Goal: Navigation & Orientation: Find specific page/section

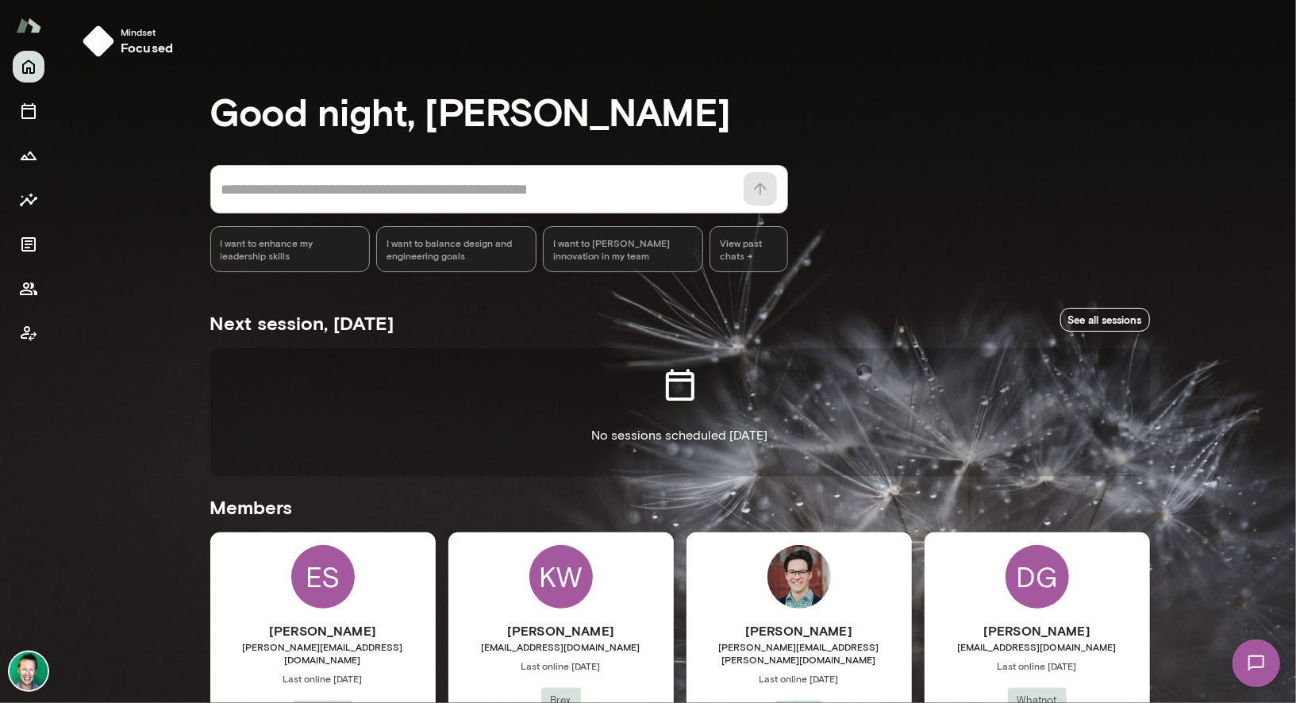
click at [1007, 630] on span "1" at bounding box center [1241, 651] width 6 height 13
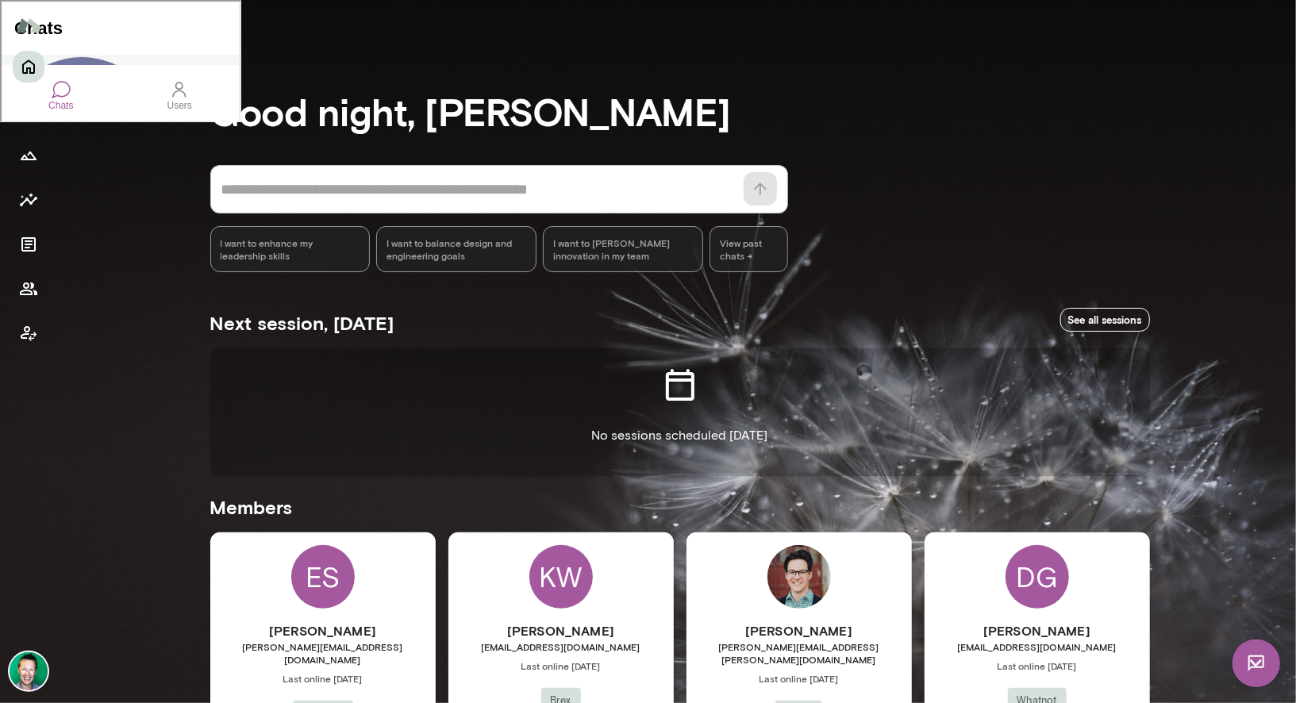
click at [88, 239] on div "TGIF!! [DATE] is greyed out on your schedule. Only Tues, Wed, Thurs are availab…" at bounding box center [118, 247] width 237 height 16
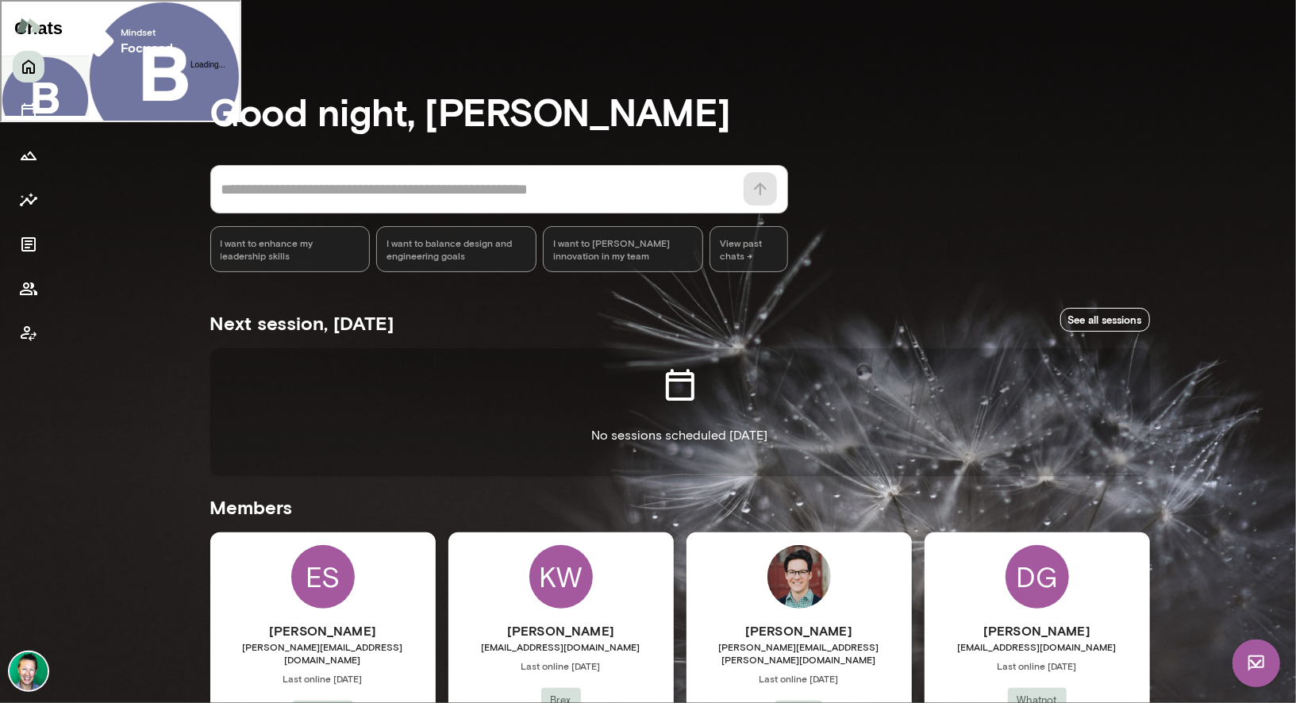
scroll to position [586, 0]
click at [104, 470] on div at bounding box center [162, 474] width 151 height 8
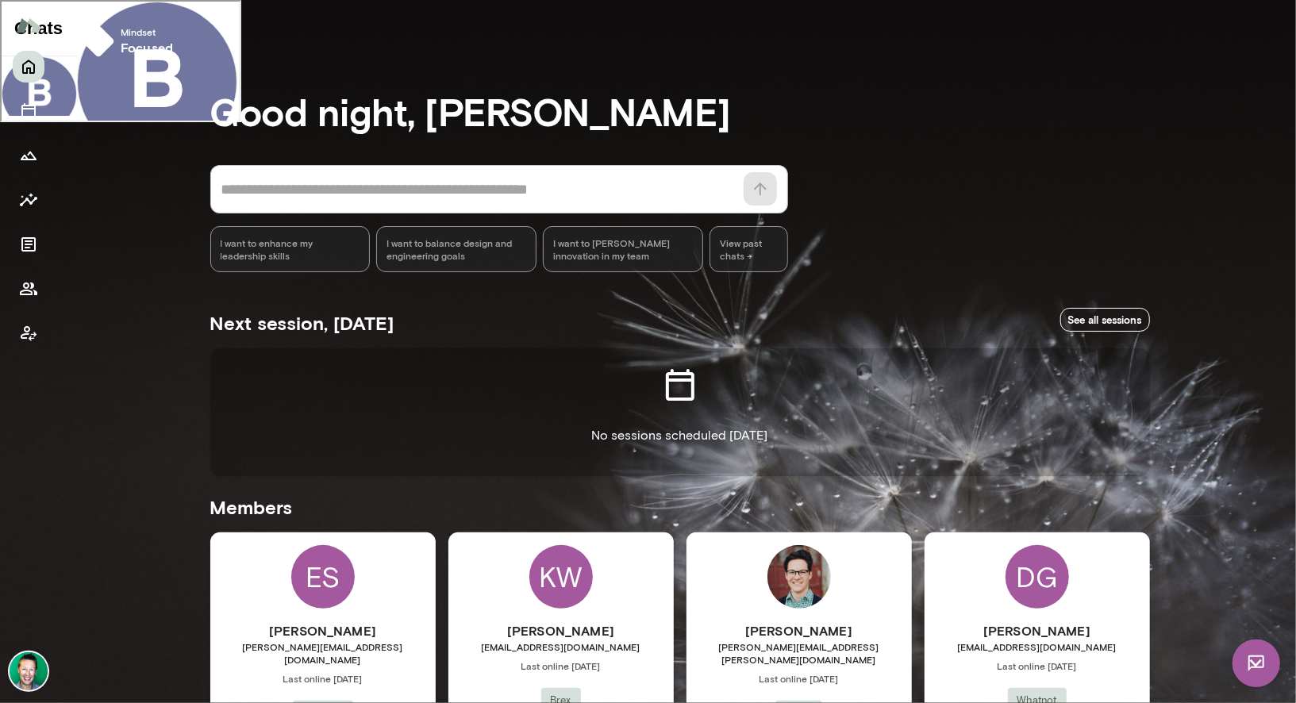
click at [248, 392] on div "**********" at bounding box center [219, 420] width 289 height 57
click at [160, 392] on div "**********" at bounding box center [219, 420] width 289 height 57
drag, startPoint x: 160, startPoint y: 349, endPoint x: 259, endPoint y: 329, distance: 100.6
click at [259, 392] on div "**********" at bounding box center [219, 420] width 289 height 57
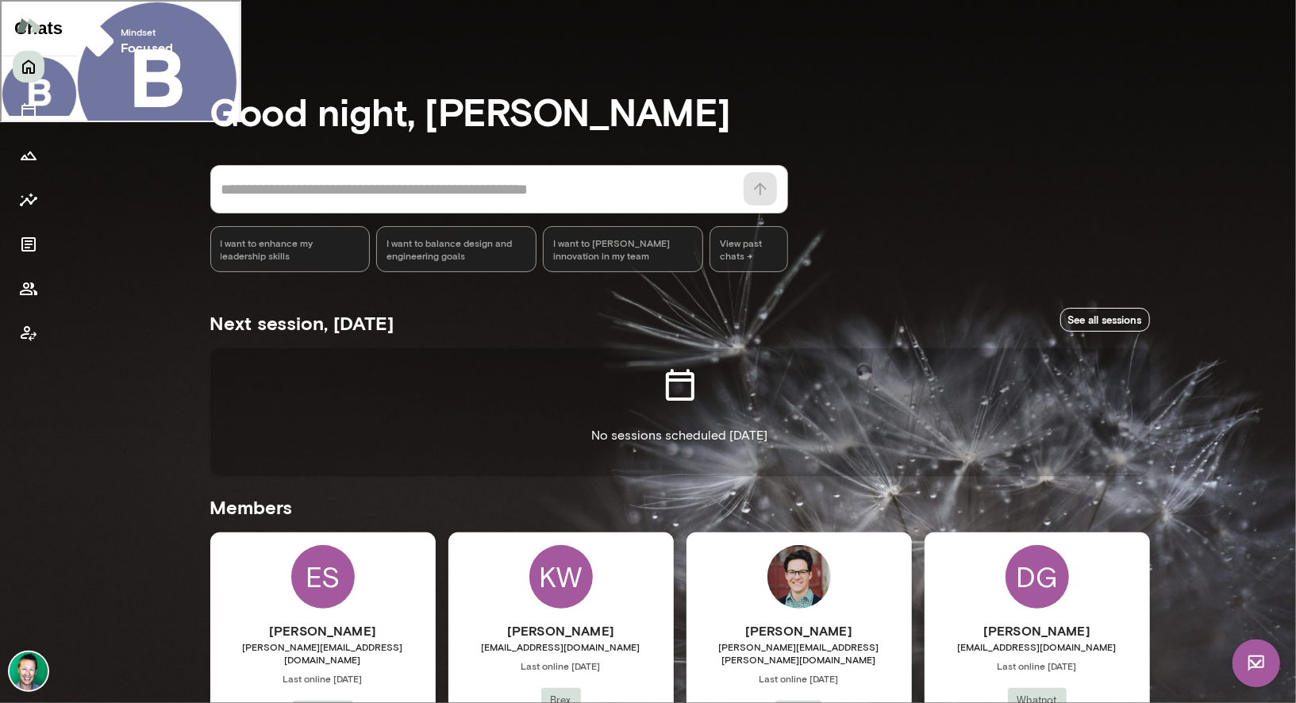
click at [1007, 630] on img at bounding box center [1256, 663] width 48 height 48
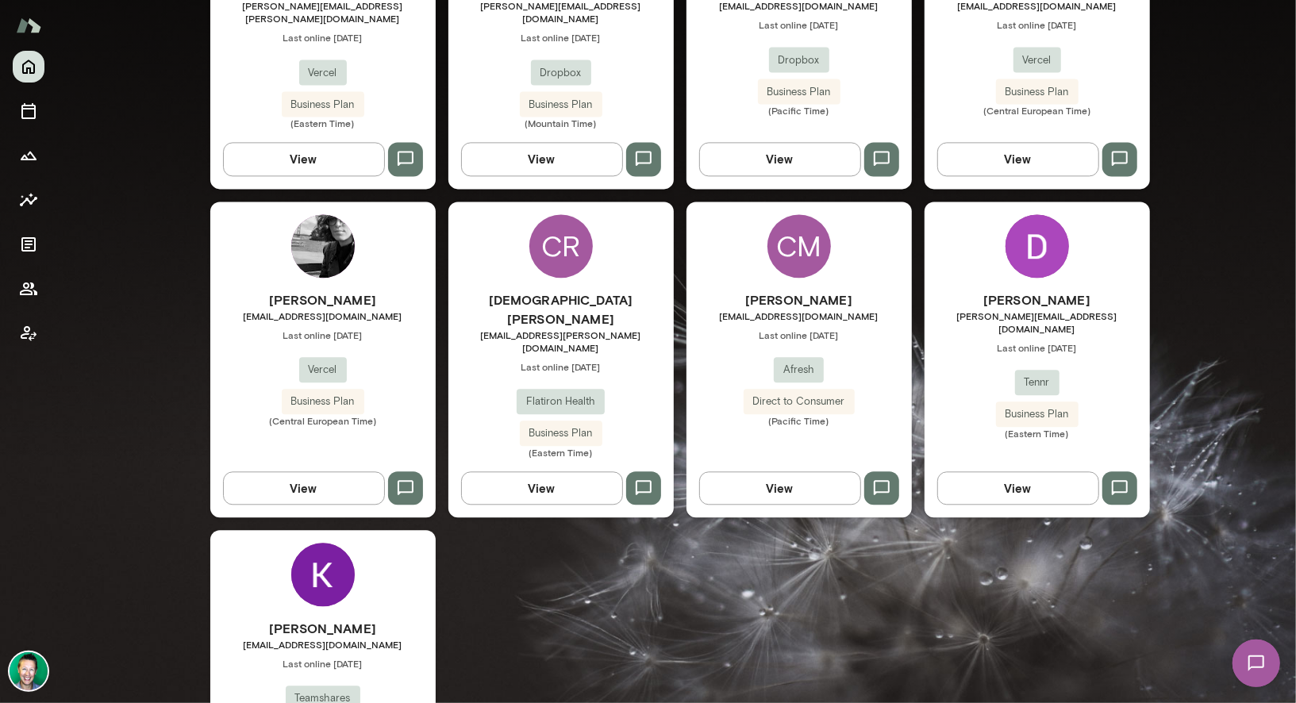
scroll to position [2196, 0]
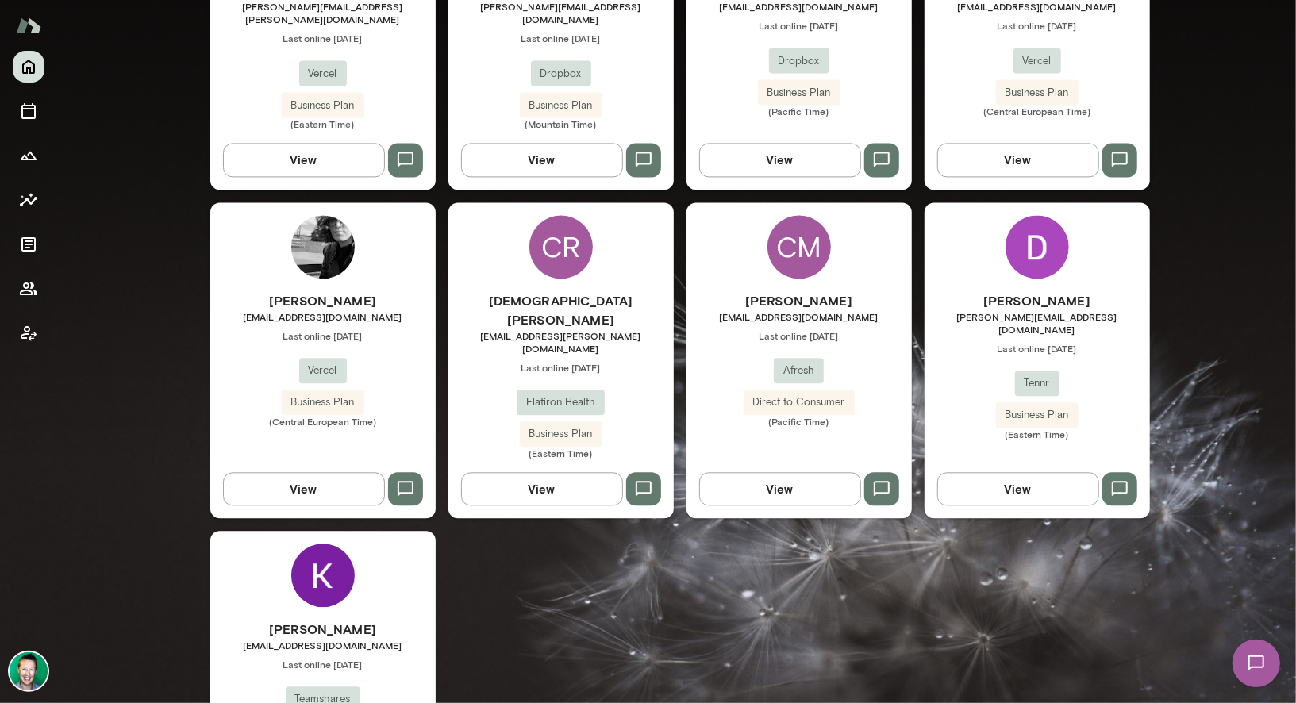
click at [37, 630] on img at bounding box center [29, 672] width 38 height 38
click at [147, 196] on button "View or edit profile" at bounding box center [145, 187] width 99 height 17
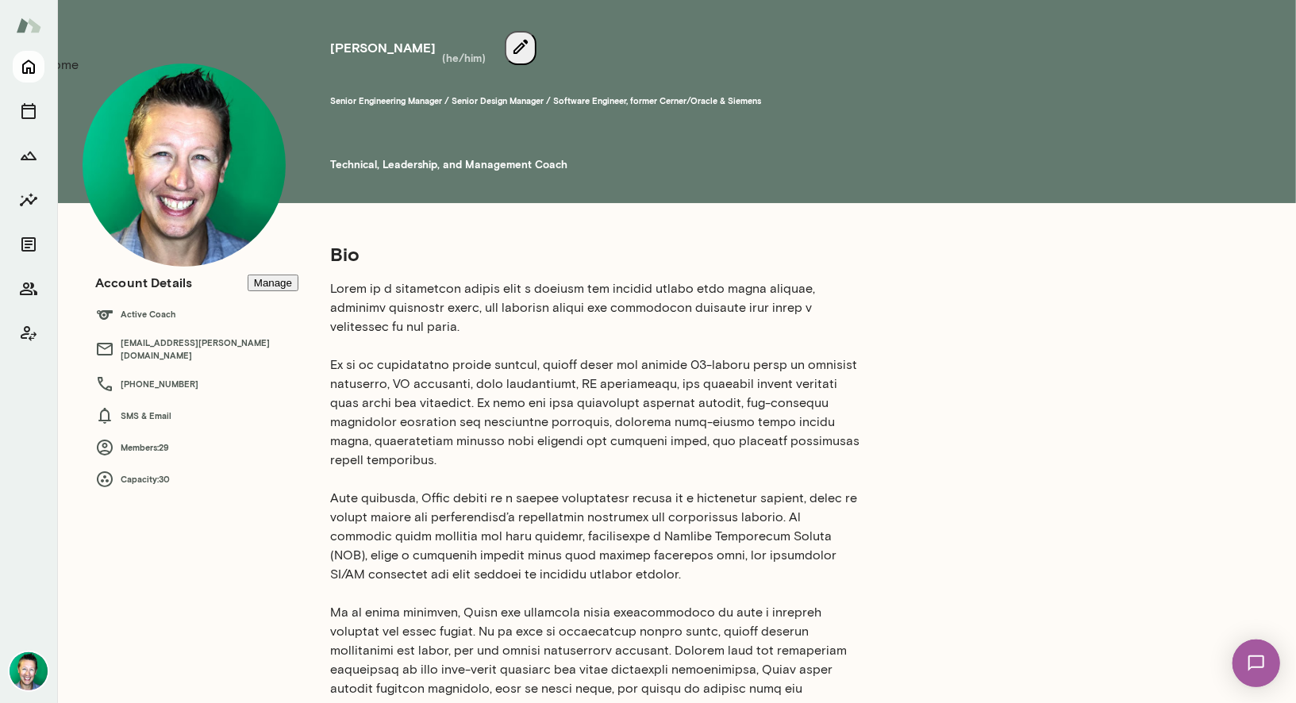
click at [29, 68] on icon "Home" at bounding box center [28, 67] width 13 height 14
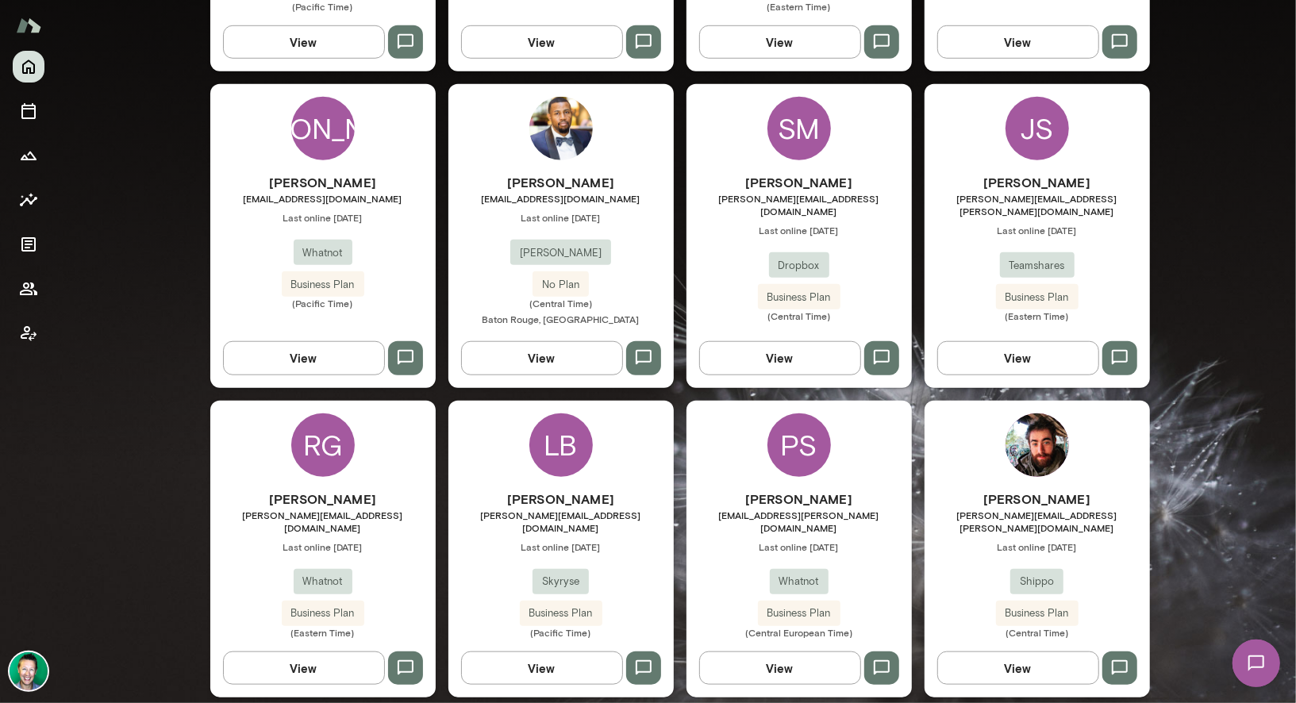
scroll to position [765, 0]
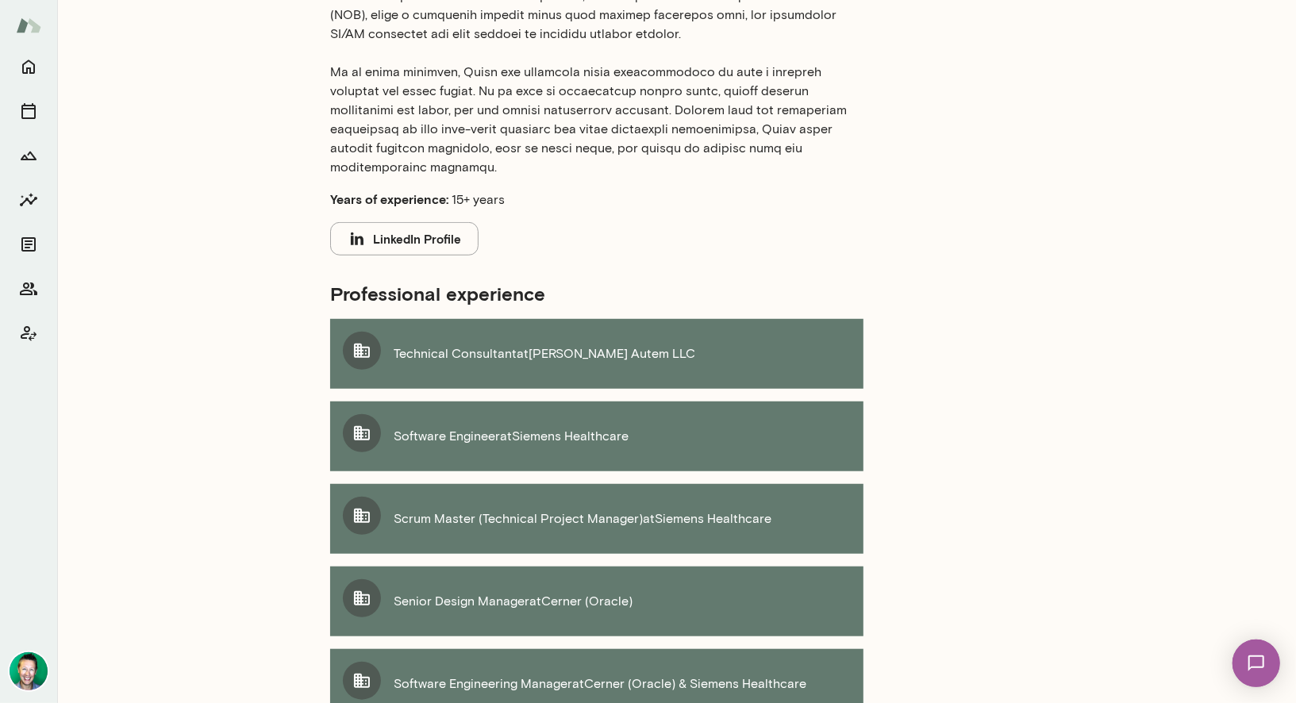
scroll to position [137, 0]
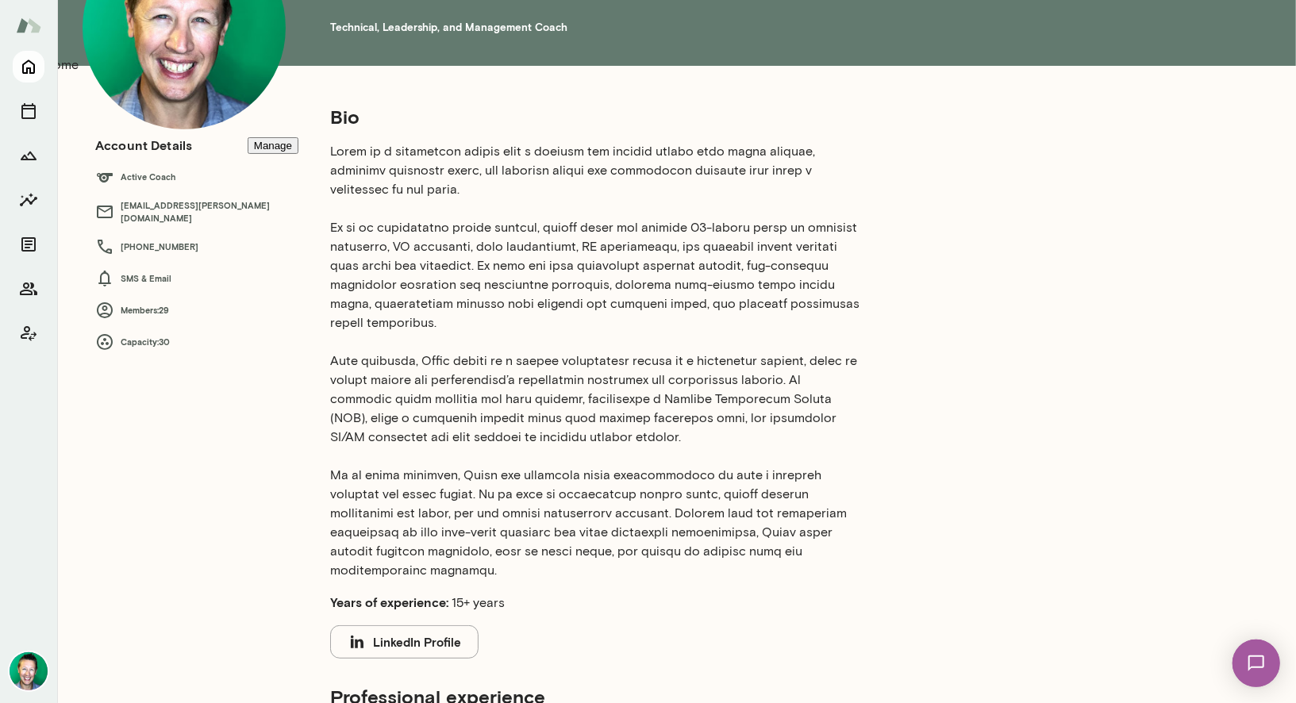
click at [37, 74] on icon "Home" at bounding box center [28, 66] width 19 height 19
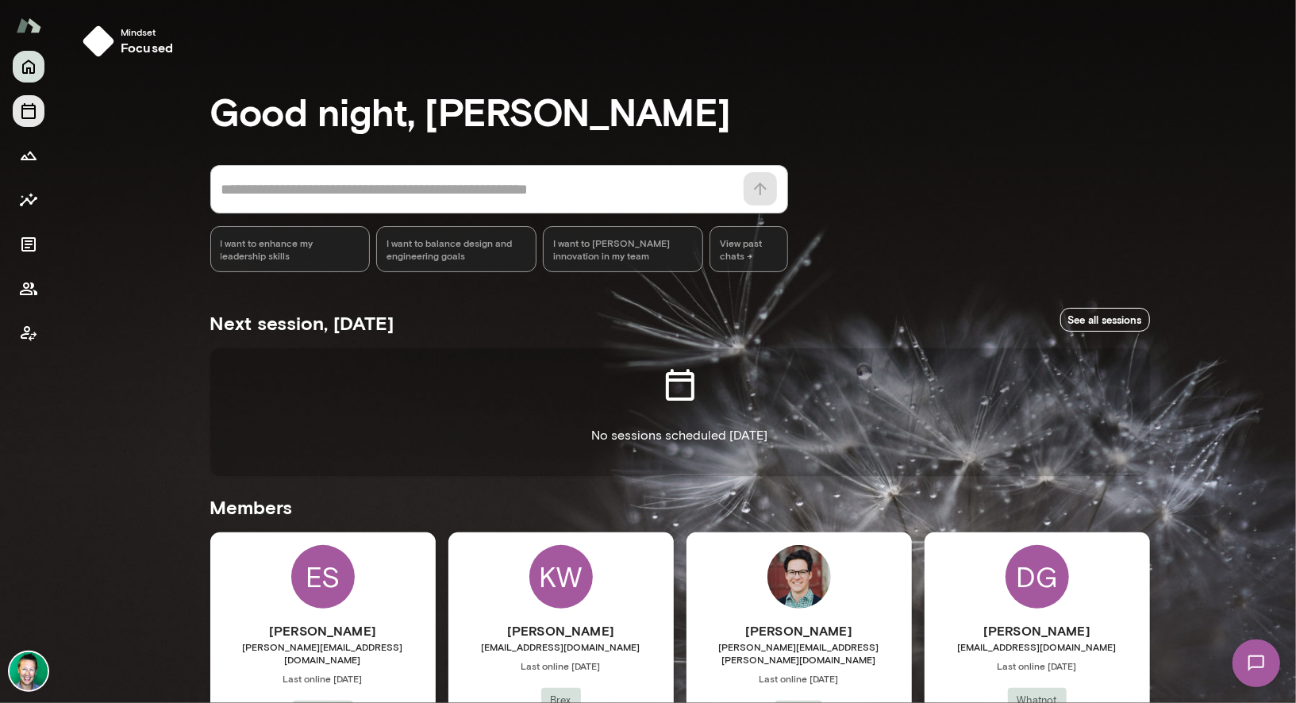
click at [26, 109] on icon "Sessions" at bounding box center [28, 111] width 14 height 16
